Goal: Understand process/instructions: Learn how to perform a task or action

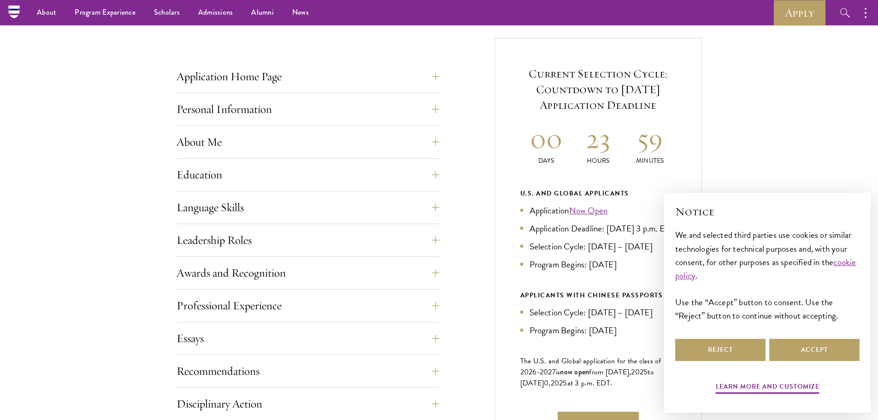
scroll to position [323, 0]
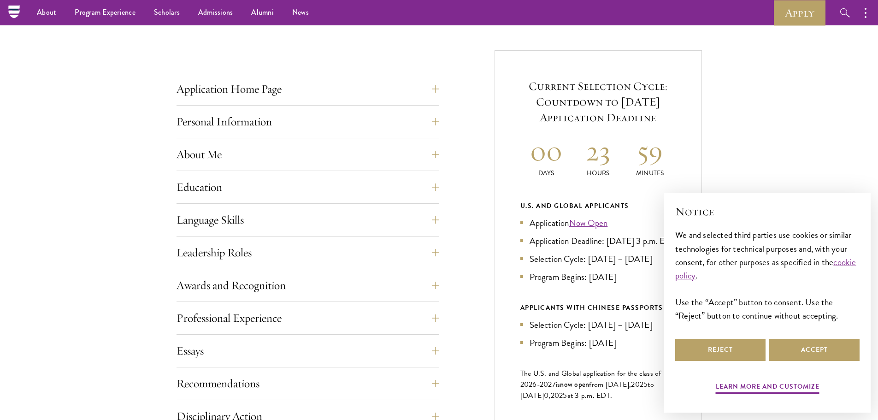
click at [439, 98] on div "Application Home Page The online application form must be completed in English.…" at bounding box center [439, 323] width 525 height 546
click at [436, 96] on button "Application Home Page" at bounding box center [314, 89] width 263 height 22
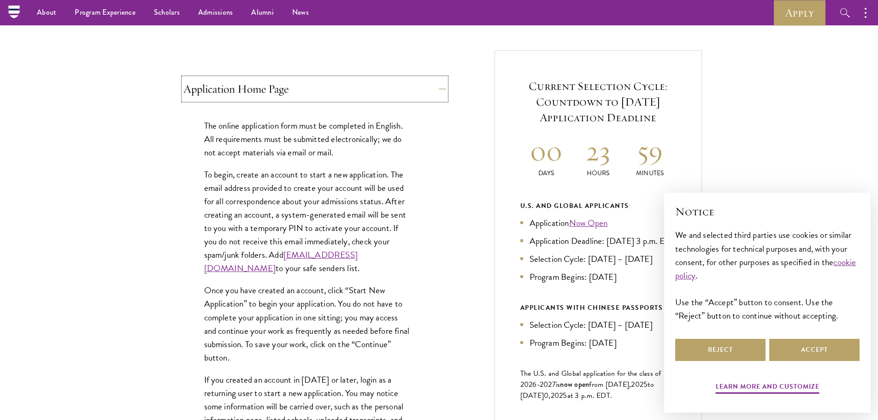
click at [438, 94] on button "Application Home Page" at bounding box center [314, 89] width 263 height 22
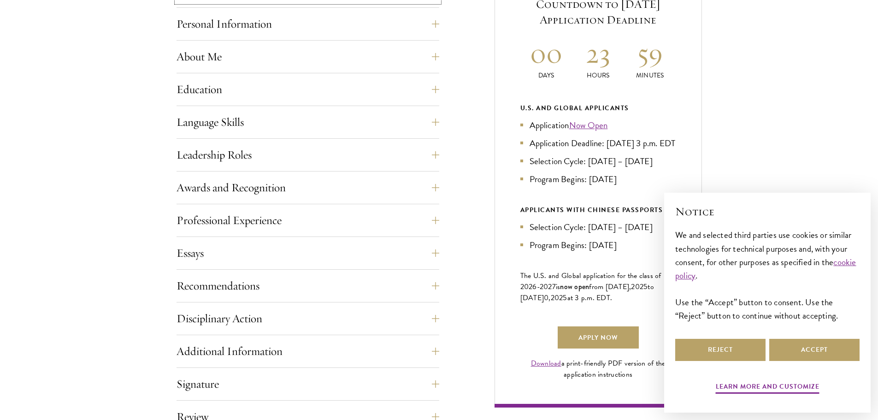
scroll to position [461, 0]
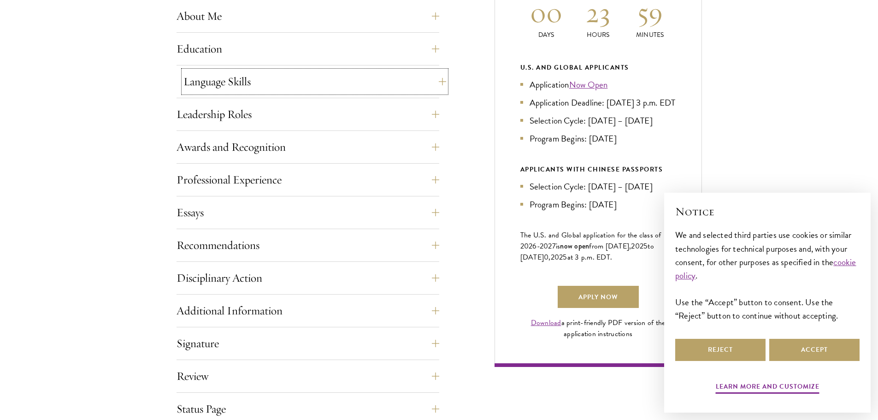
click at [438, 82] on button "Language Skills" at bounding box center [314, 82] width 263 height 22
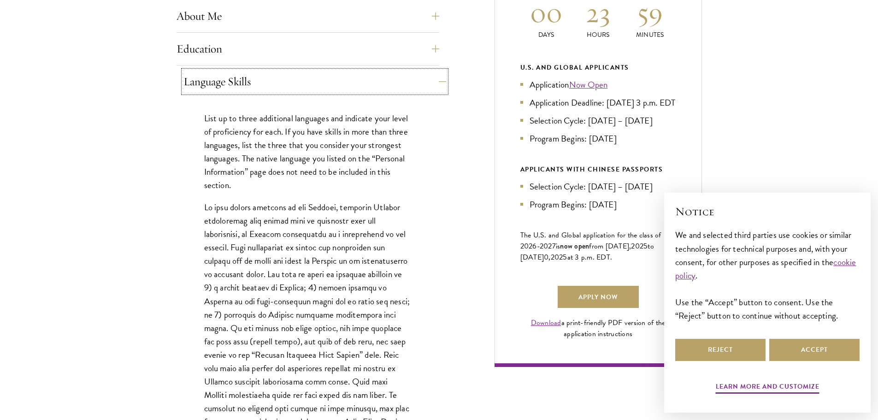
click at [438, 82] on button "Language Skills" at bounding box center [314, 82] width 263 height 22
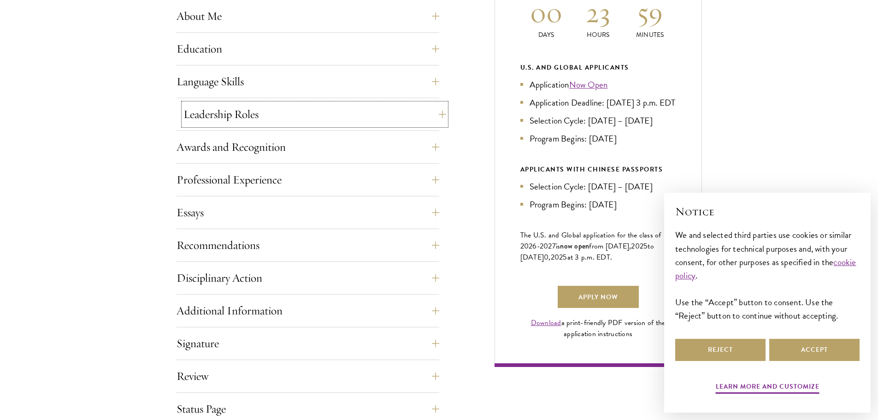
click at [437, 115] on button "Leadership Roles" at bounding box center [314, 114] width 263 height 22
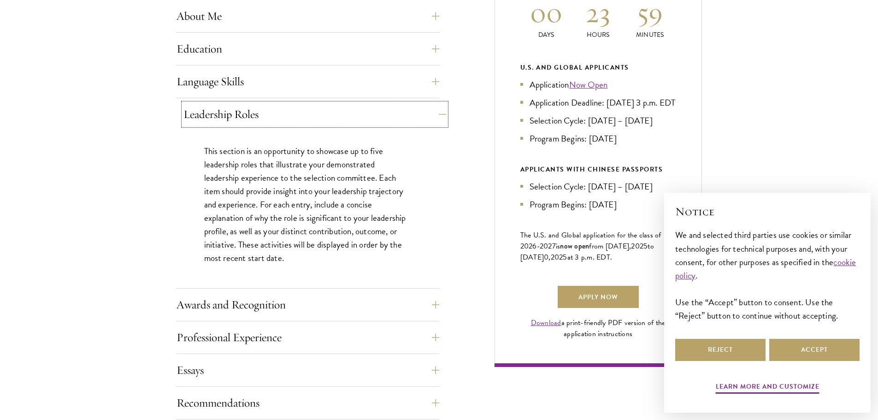
click at [437, 115] on button "Leadership Roles" at bounding box center [314, 114] width 263 height 22
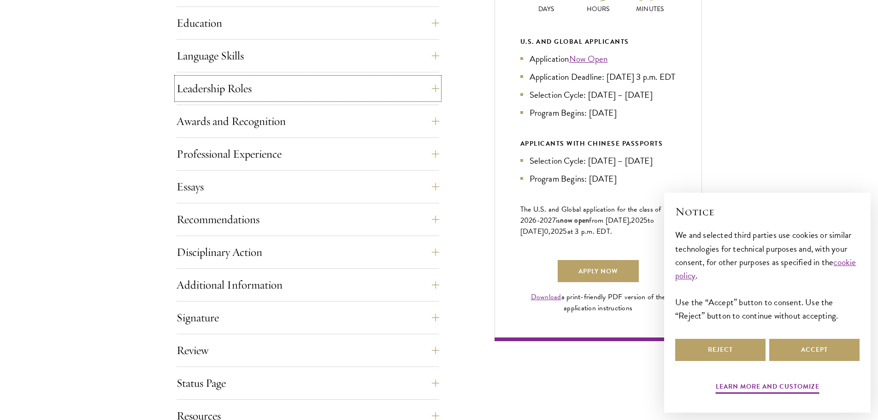
scroll to position [507, 0]
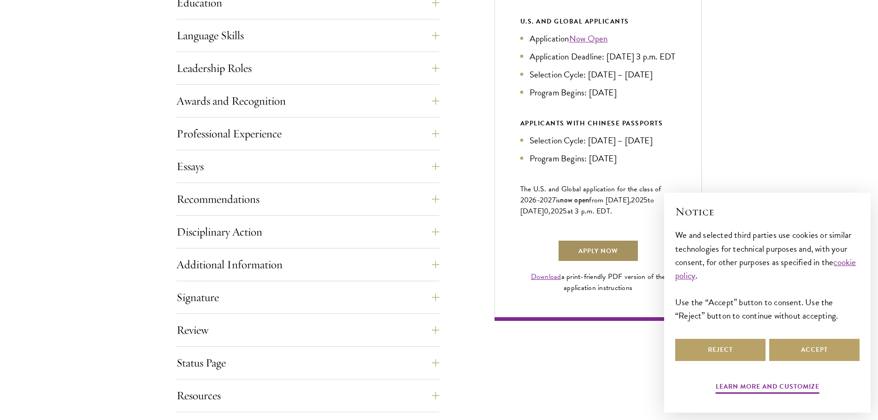
click at [576, 259] on link "Apply Now" at bounding box center [598, 251] width 81 height 22
